Goal: Task Accomplishment & Management: Manage account settings

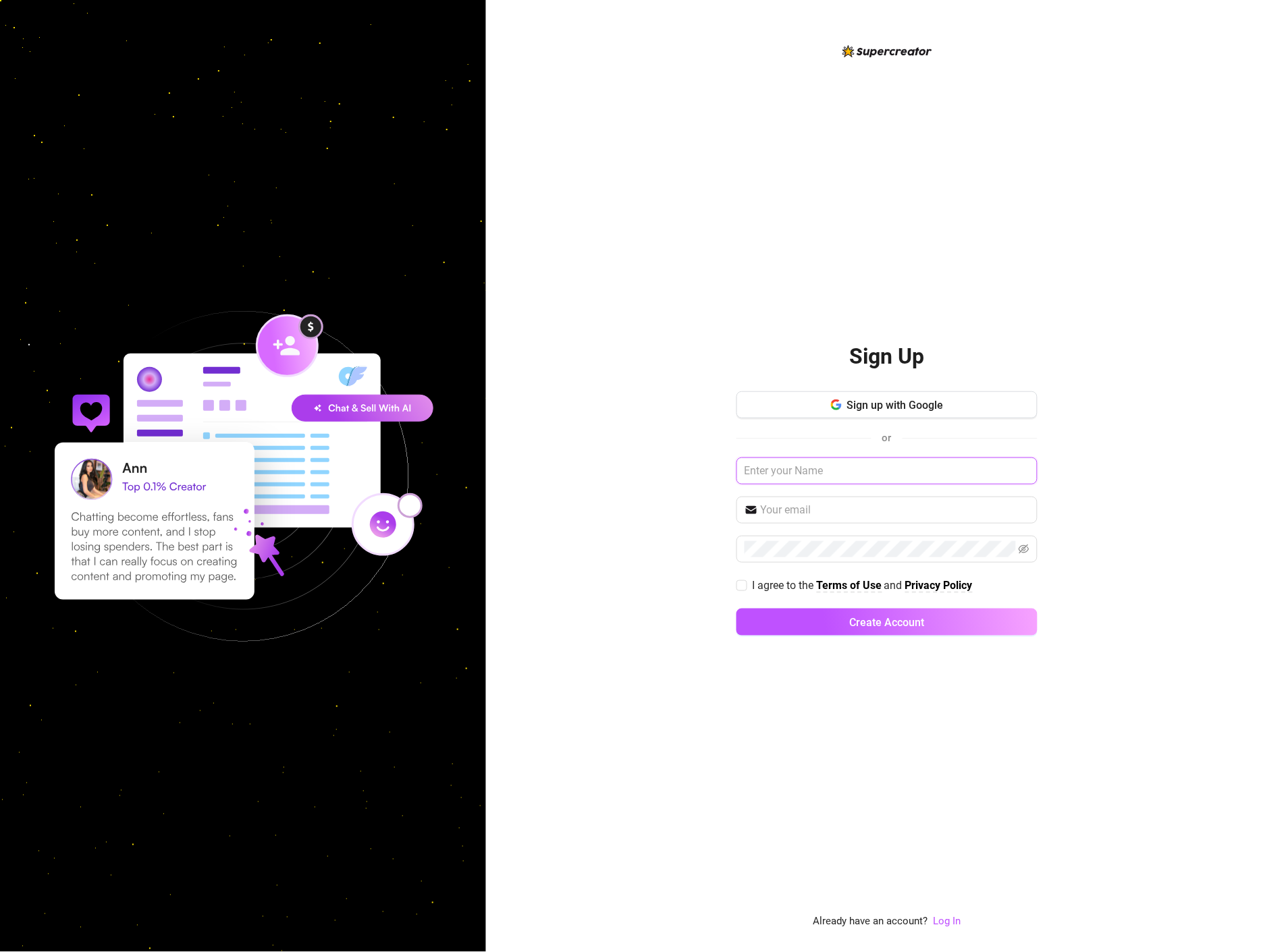
click at [897, 466] on input "text" at bounding box center [886, 471] width 301 height 27
type input "J"
click at [927, 143] on div "Sign Up Sign up with Google or Please enter your name I agree to the Terms of U…" at bounding box center [886, 486] width 301 height 887
drag, startPoint x: 957, startPoint y: 919, endPoint x: 908, endPoint y: 692, distance: 232.2
click at [957, 919] on link "Log In" at bounding box center [947, 922] width 28 height 12
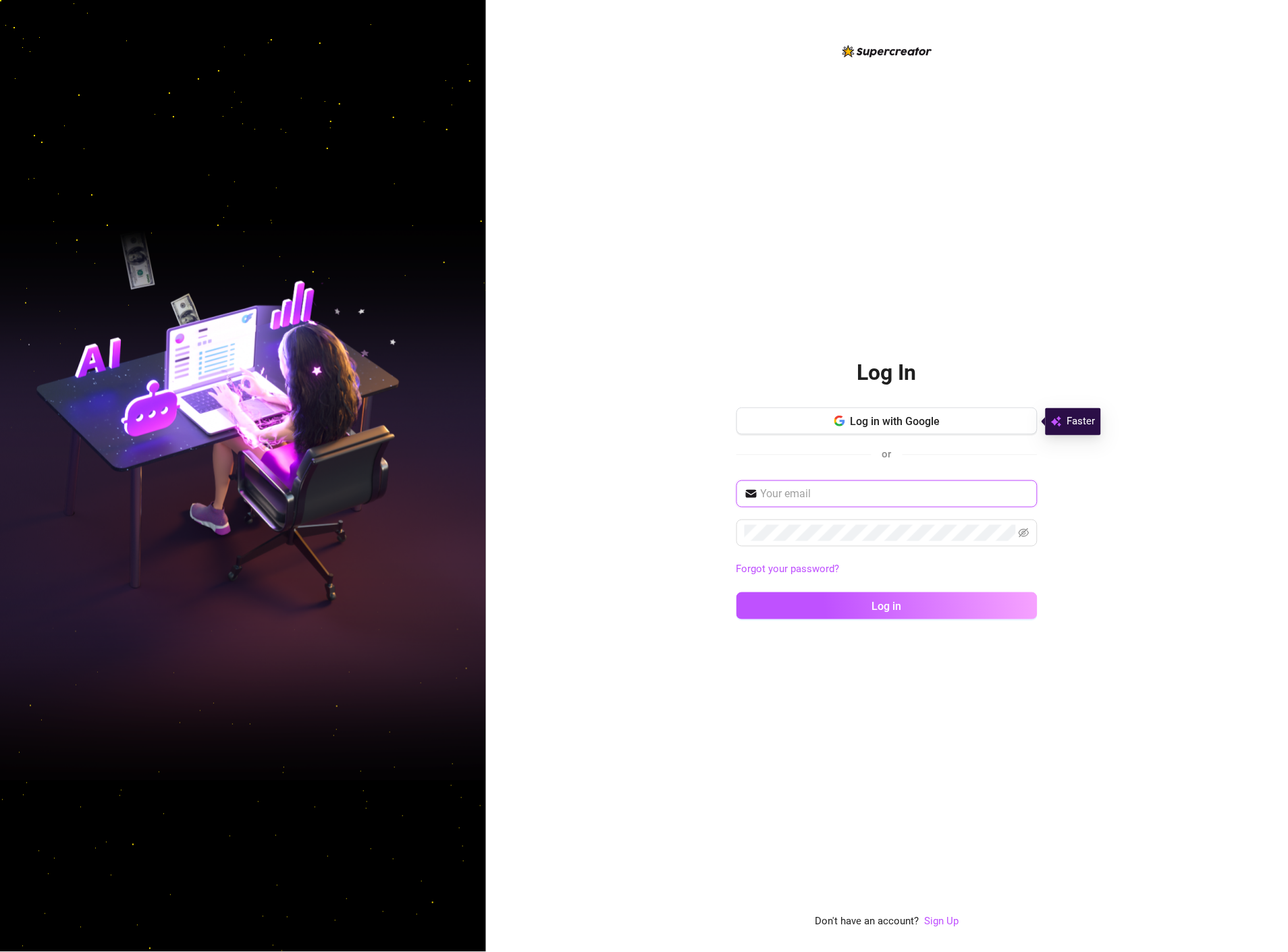
click at [848, 493] on input "text" at bounding box center [895, 493] width 269 height 16
type input "[EMAIL_ADDRESS][DOMAIN_NAME]"
click at [736, 592] on button "Log in" at bounding box center [886, 605] width 301 height 27
